Goal: Information Seeking & Learning: Check status

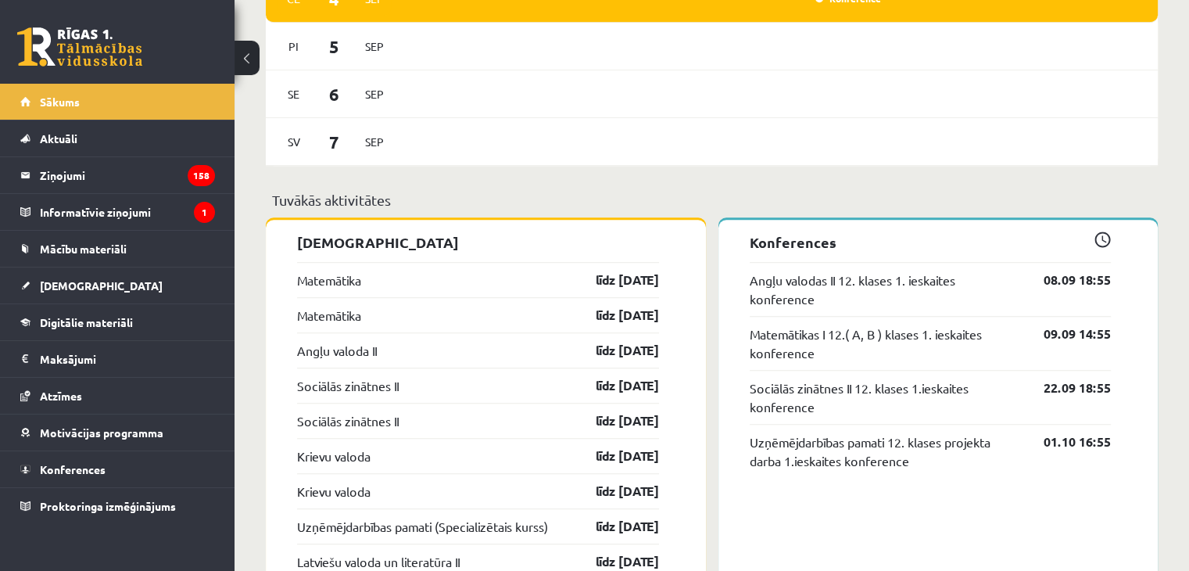
scroll to position [1171, 0]
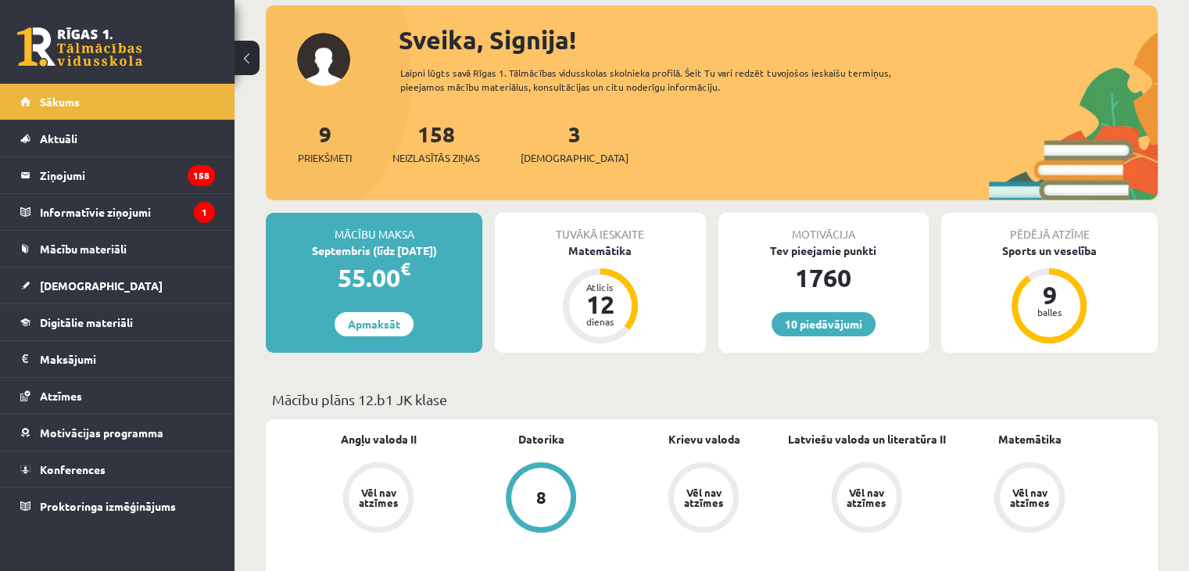
scroll to position [181, 0]
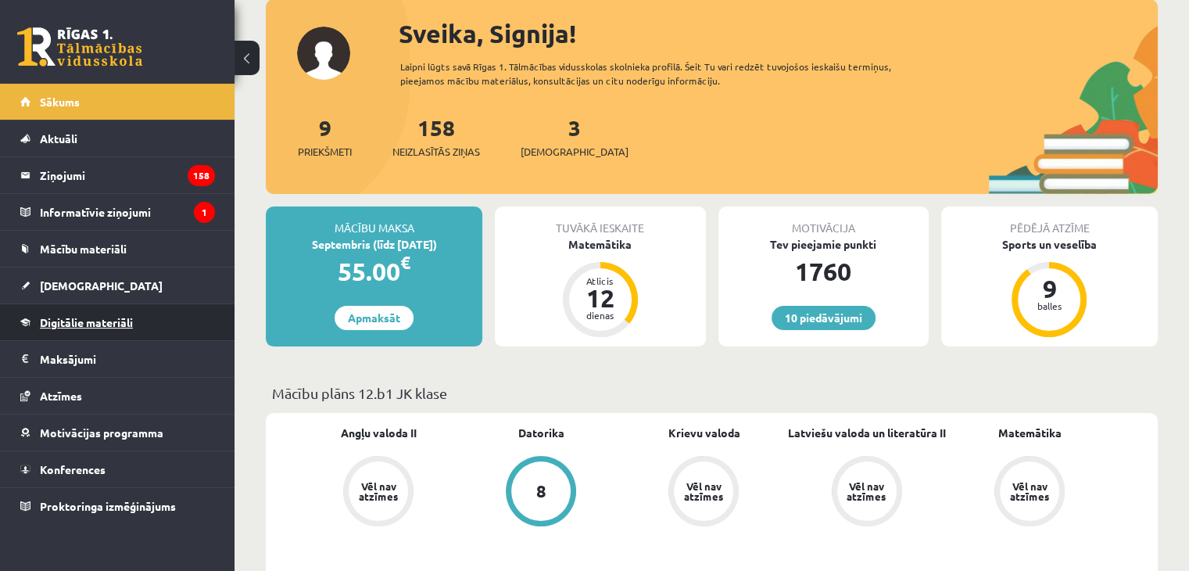
click at [127, 324] on span "Digitālie materiāli" at bounding box center [86, 322] width 93 height 14
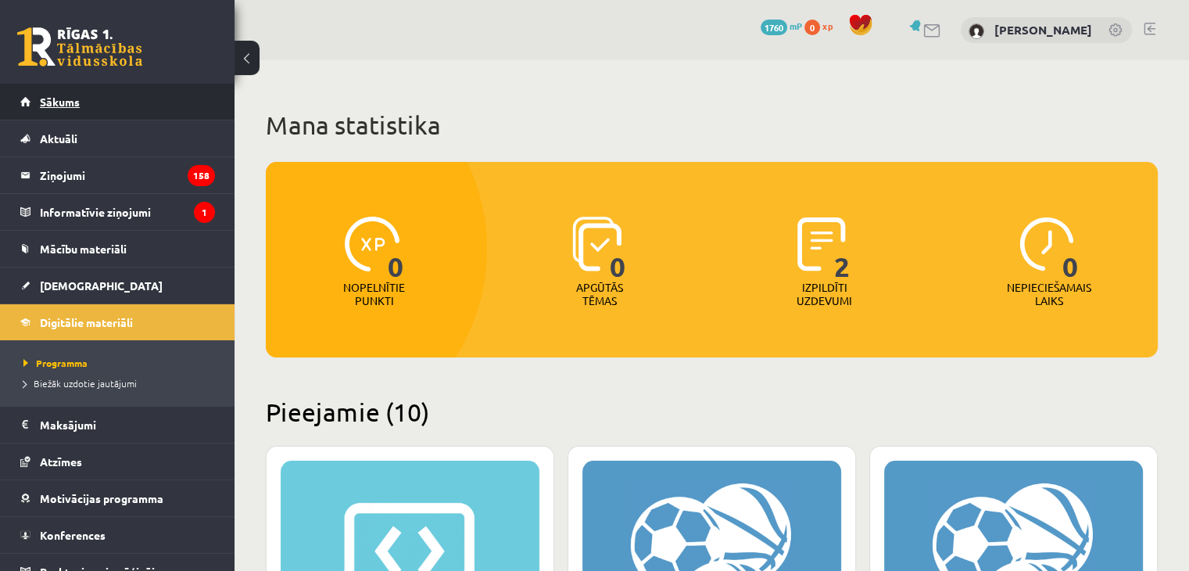
click at [128, 91] on link "Sākums" at bounding box center [117, 102] width 195 height 36
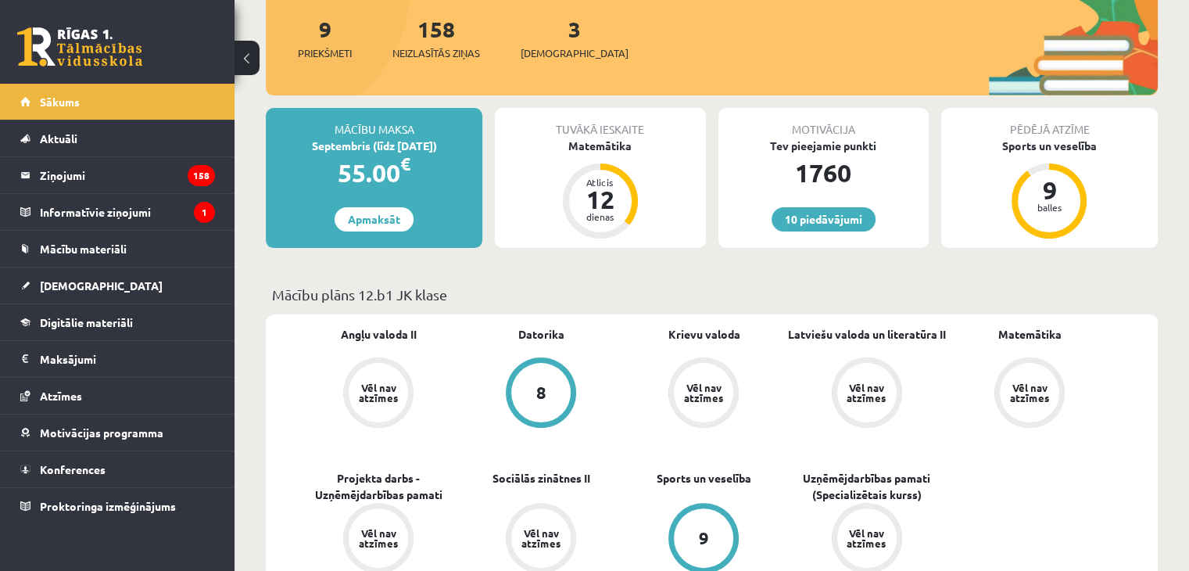
scroll to position [277, 0]
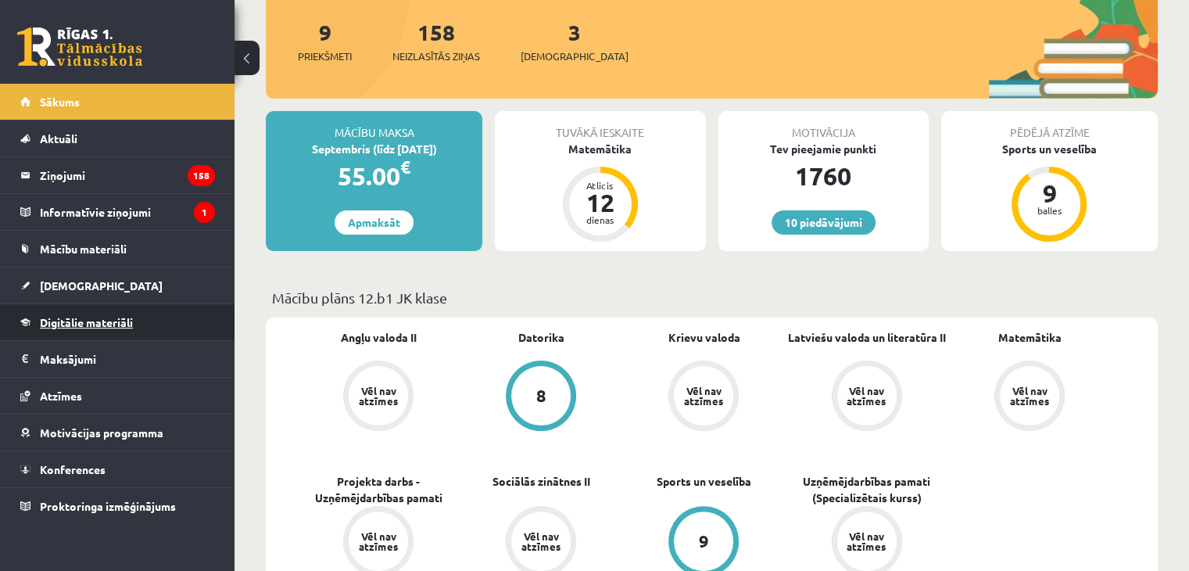
click at [90, 322] on span "Digitālie materiāli" at bounding box center [86, 322] width 93 height 14
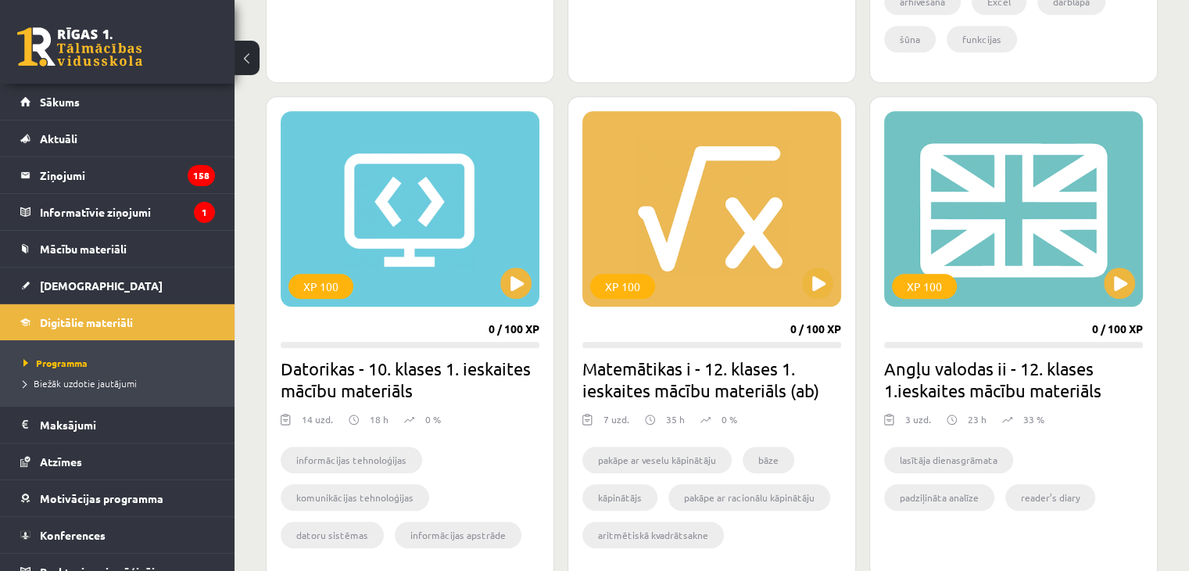
scroll to position [1343, 0]
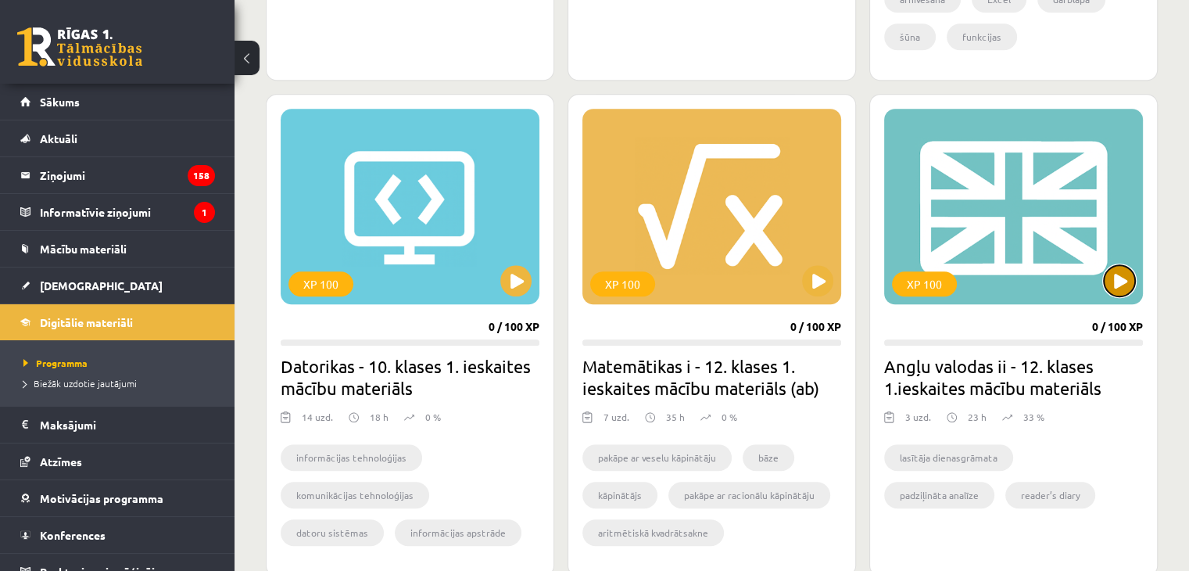
click at [1117, 285] on button at bounding box center [1119, 280] width 31 height 31
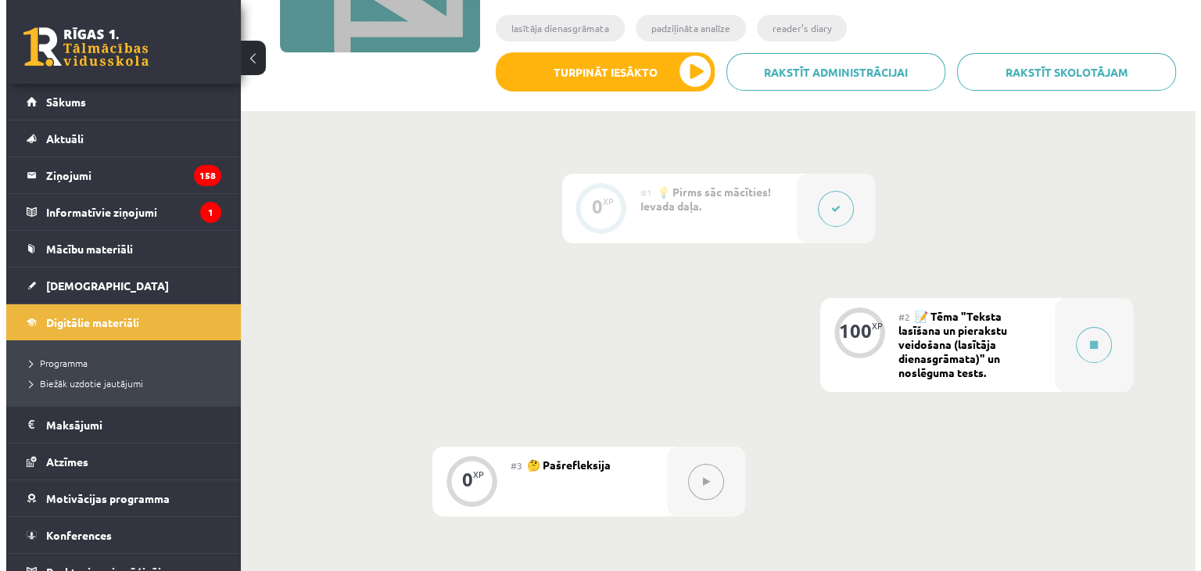
scroll to position [289, 0]
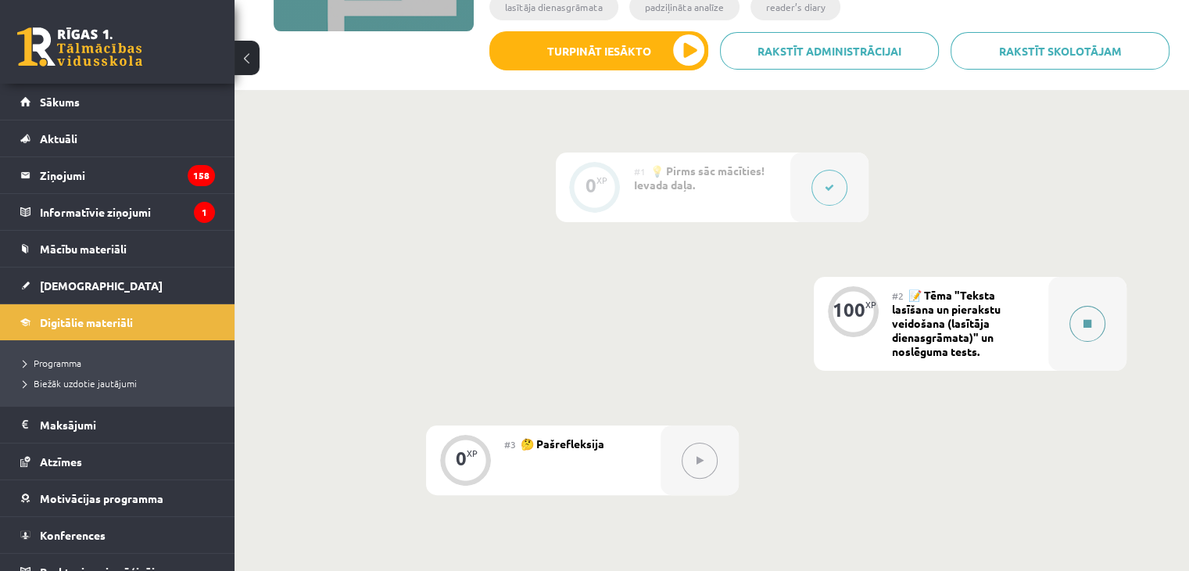
click at [1090, 314] on button at bounding box center [1088, 324] width 36 height 36
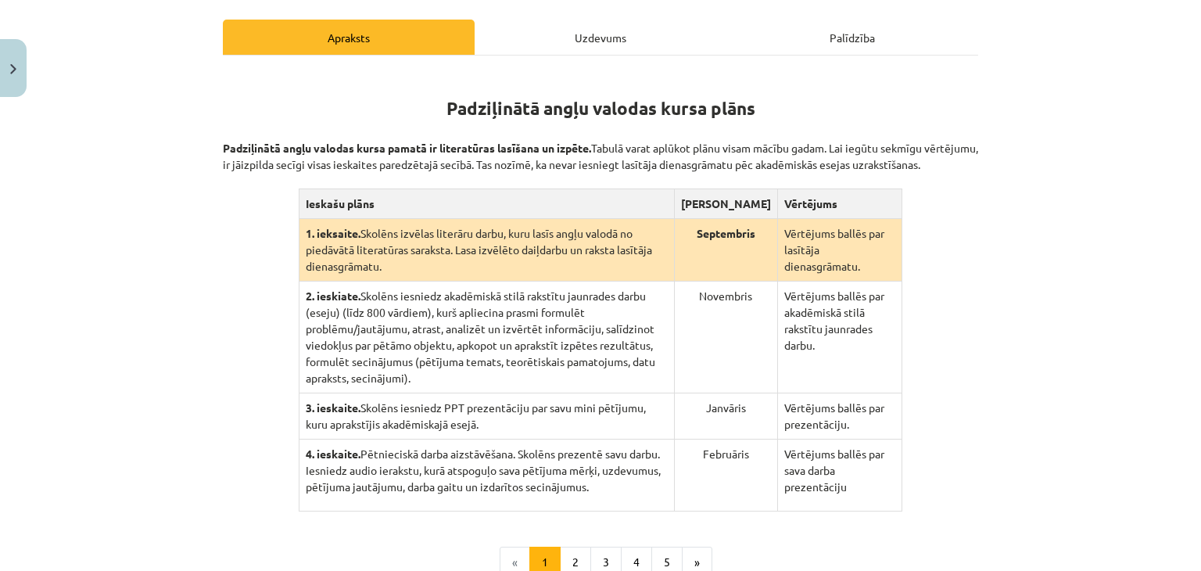
scroll to position [240, 0]
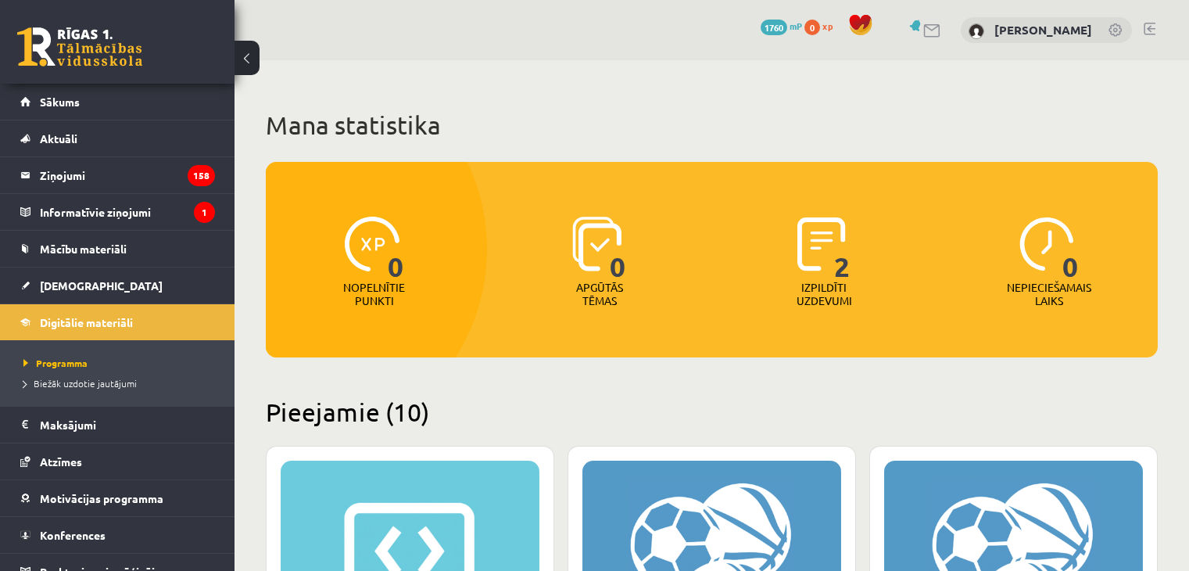
scroll to position [1343, 0]
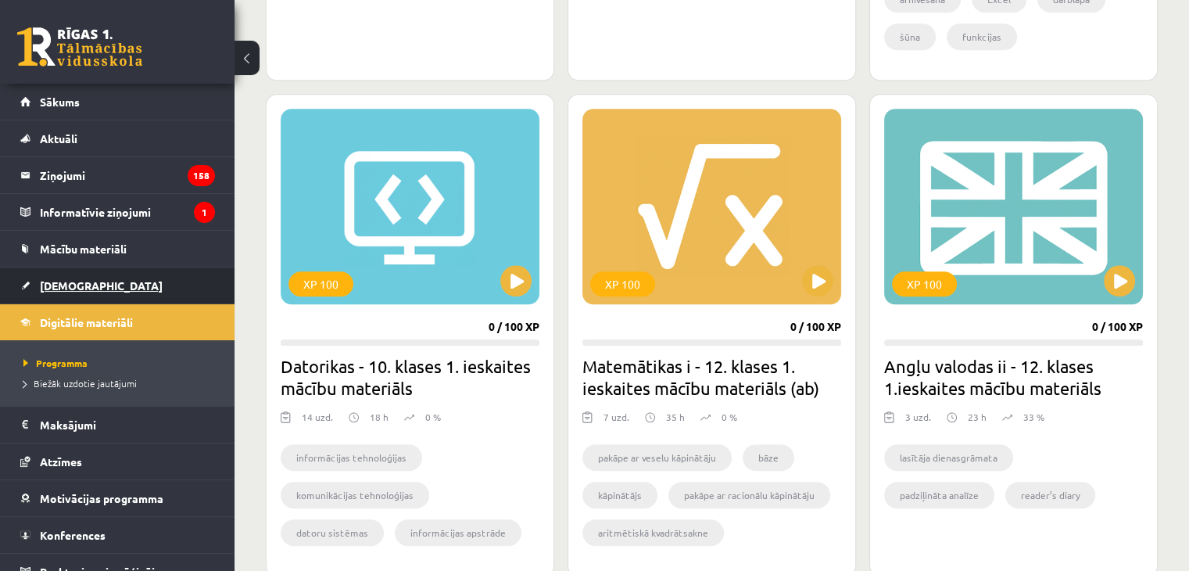
click at [72, 281] on span "[DEMOGRAPHIC_DATA]" at bounding box center [101, 285] width 123 height 14
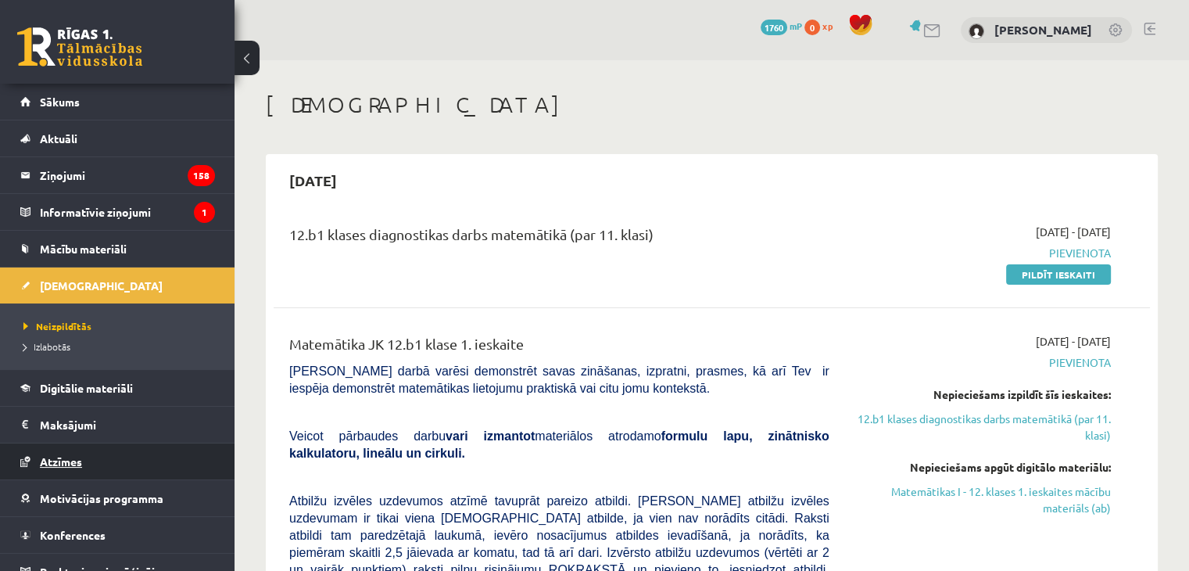
click at [69, 457] on span "Atzīmes" at bounding box center [61, 461] width 42 height 14
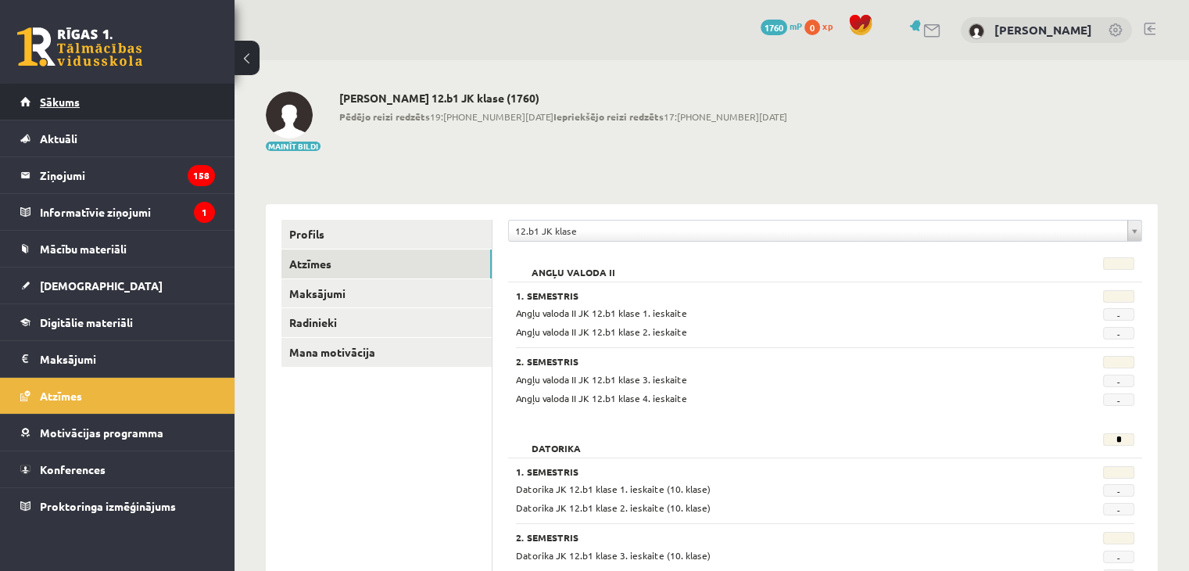
click at [87, 107] on link "Sākums" at bounding box center [117, 102] width 195 height 36
